Goal: Obtain resource: Download file/media

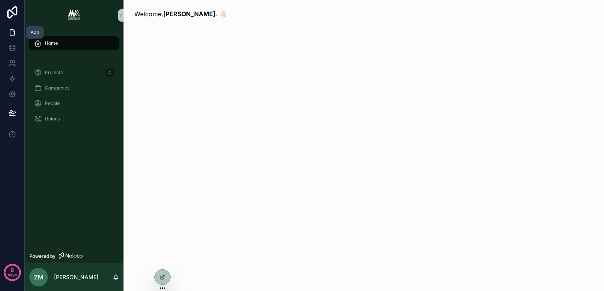
click at [15, 35] on icon at bounding box center [12, 33] width 8 height 8
click at [46, 72] on span "Projects" at bounding box center [54, 73] width 18 height 6
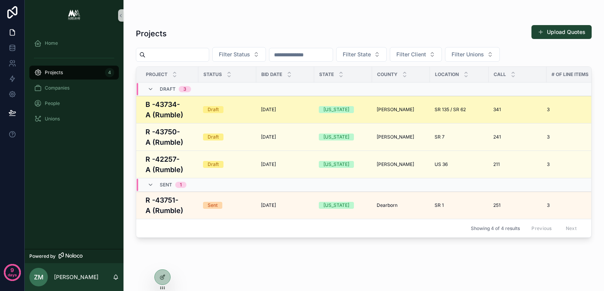
click at [185, 113] on h4 "B -43734-A (Rumble)" at bounding box center [170, 109] width 48 height 21
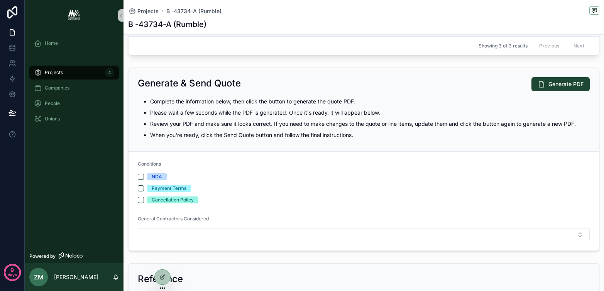
scroll to position [431, 0]
click at [558, 88] on span "Generate PDF" at bounding box center [566, 84] width 35 height 8
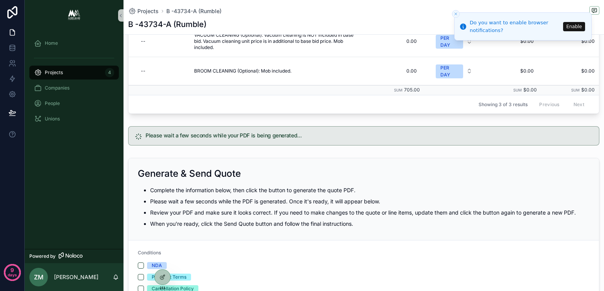
scroll to position [373, 0]
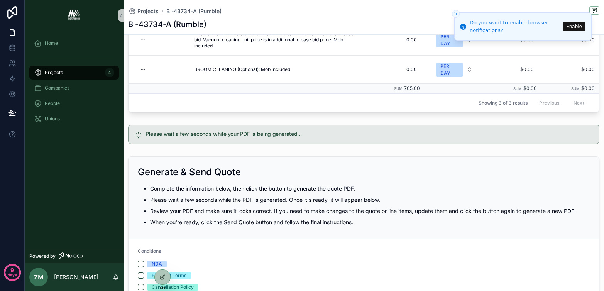
click at [567, 27] on button "Enable" at bounding box center [574, 26] width 22 height 9
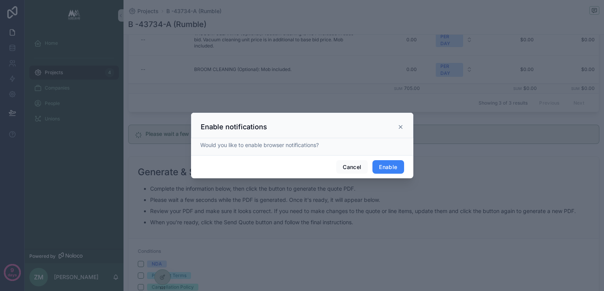
click at [387, 171] on button "Enable" at bounding box center [388, 167] width 31 height 14
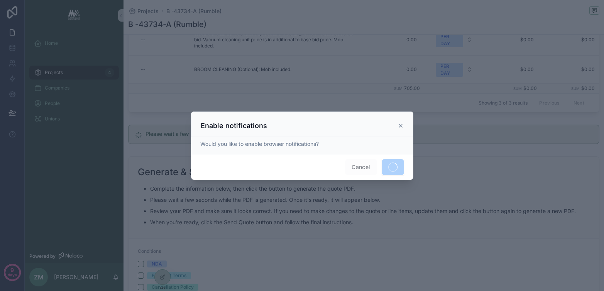
click at [400, 126] on icon at bounding box center [400, 125] width 3 height 3
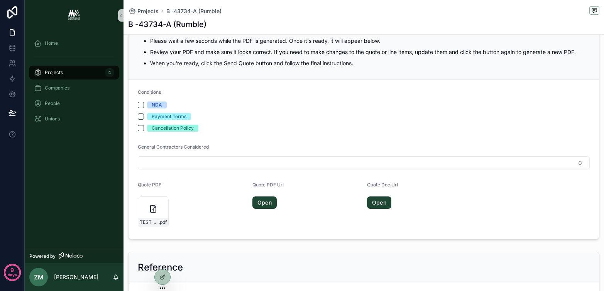
scroll to position [503, 0]
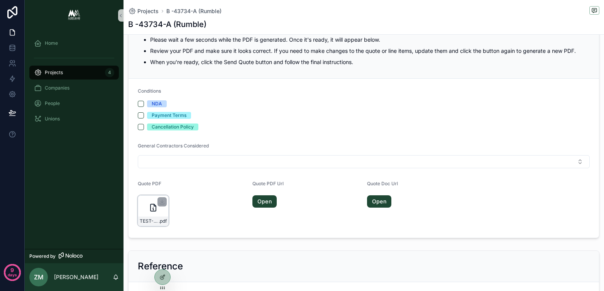
click at [148, 215] on div "TEST-B--43734-A-(Rumble) .pdf" at bounding box center [153, 210] width 31 height 31
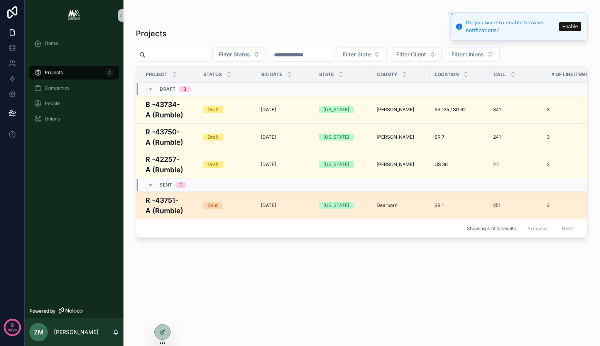
click at [300, 204] on div "[DATE] [DATE]" at bounding box center [285, 205] width 49 height 6
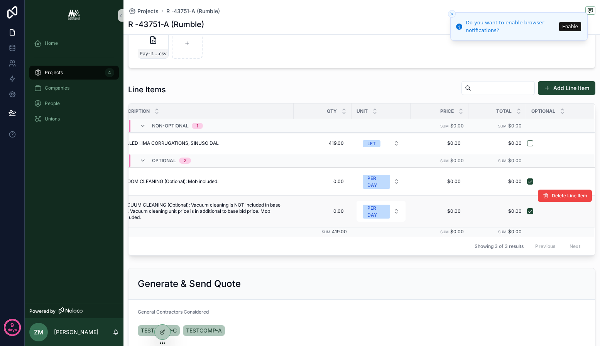
scroll to position [0, 79]
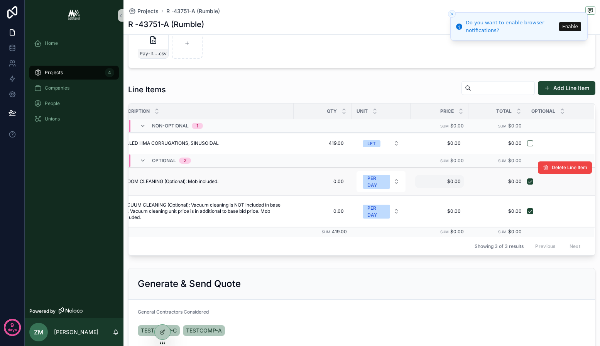
click at [442, 182] on span "$0.00" at bounding box center [440, 181] width 42 height 6
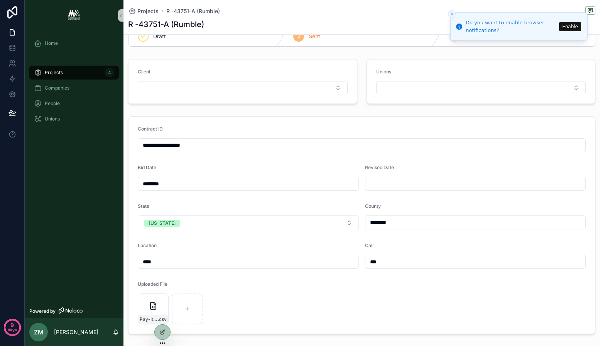
scroll to position [0, 0]
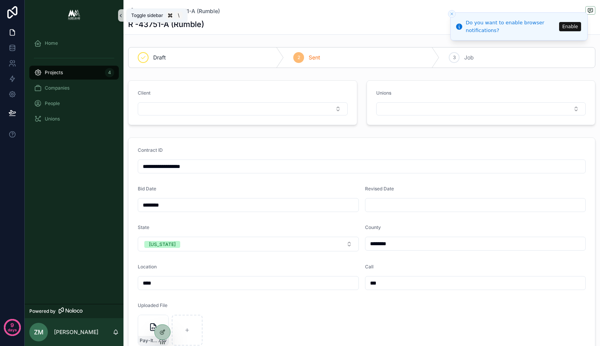
click at [120, 15] on icon "scrollable content" at bounding box center [121, 15] width 2 height 3
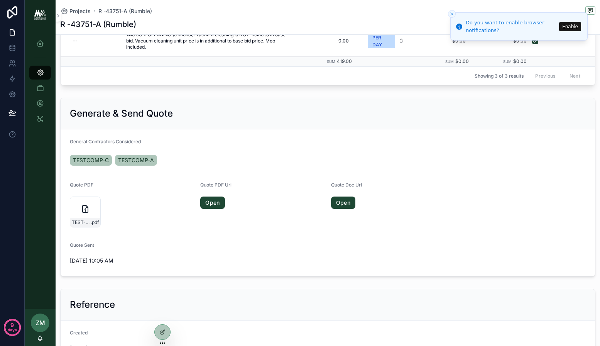
scroll to position [461, 0]
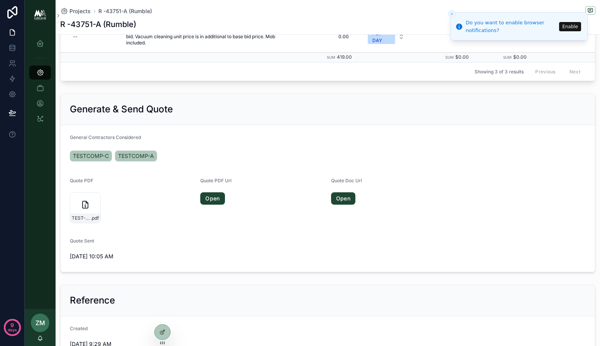
click at [186, 159] on div "TESTCOMP-C TESTCOMP-A" at bounding box center [328, 156] width 516 height 14
click at [127, 140] on span "General Contractors Considered" at bounding box center [105, 137] width 71 height 6
click at [90, 160] on span "TESTCOMP-C" at bounding box center [91, 156] width 36 height 8
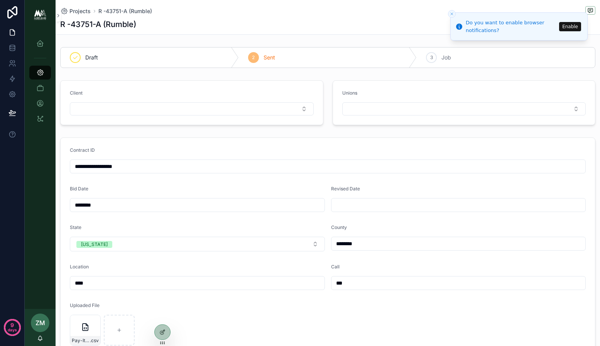
click at [575, 27] on button "Enable" at bounding box center [570, 26] width 22 height 9
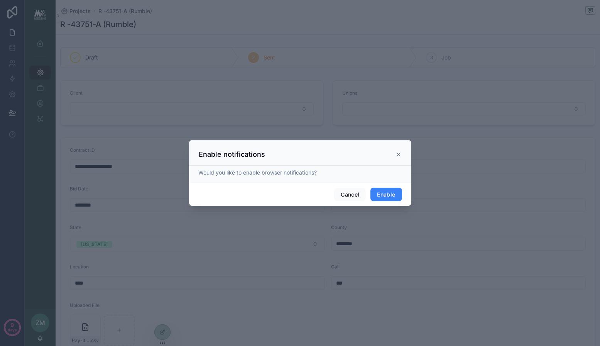
click at [385, 196] on button "Enable" at bounding box center [386, 195] width 31 height 14
